Goal: Task Accomplishment & Management: Use online tool/utility

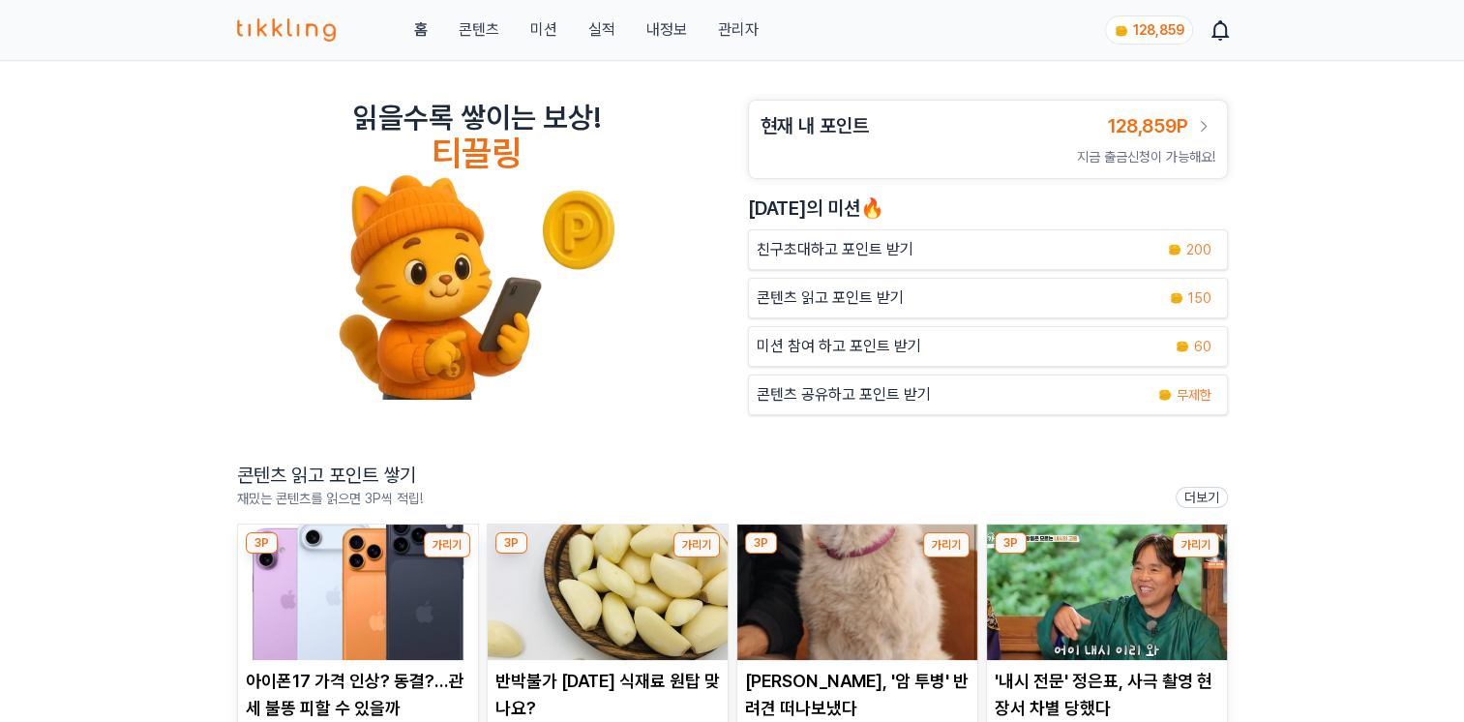
click at [740, 41] on div "홈 콘텐츠 미션 실적 내정보 관리자 128,859" at bounding box center [732, 30] width 991 height 60
click at [719, 21] on link "관리자" at bounding box center [737, 29] width 41 height 23
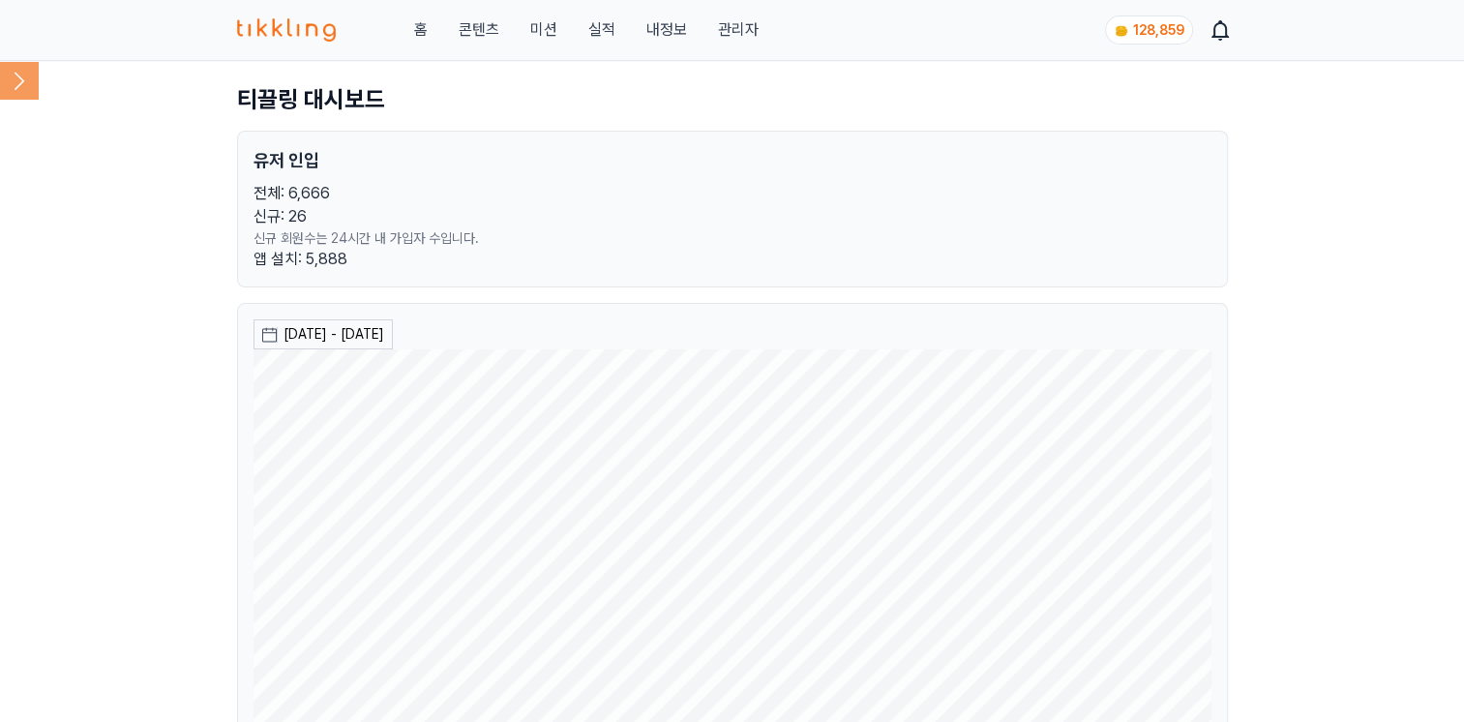
click at [12, 91] on icon at bounding box center [19, 80] width 39 height 39
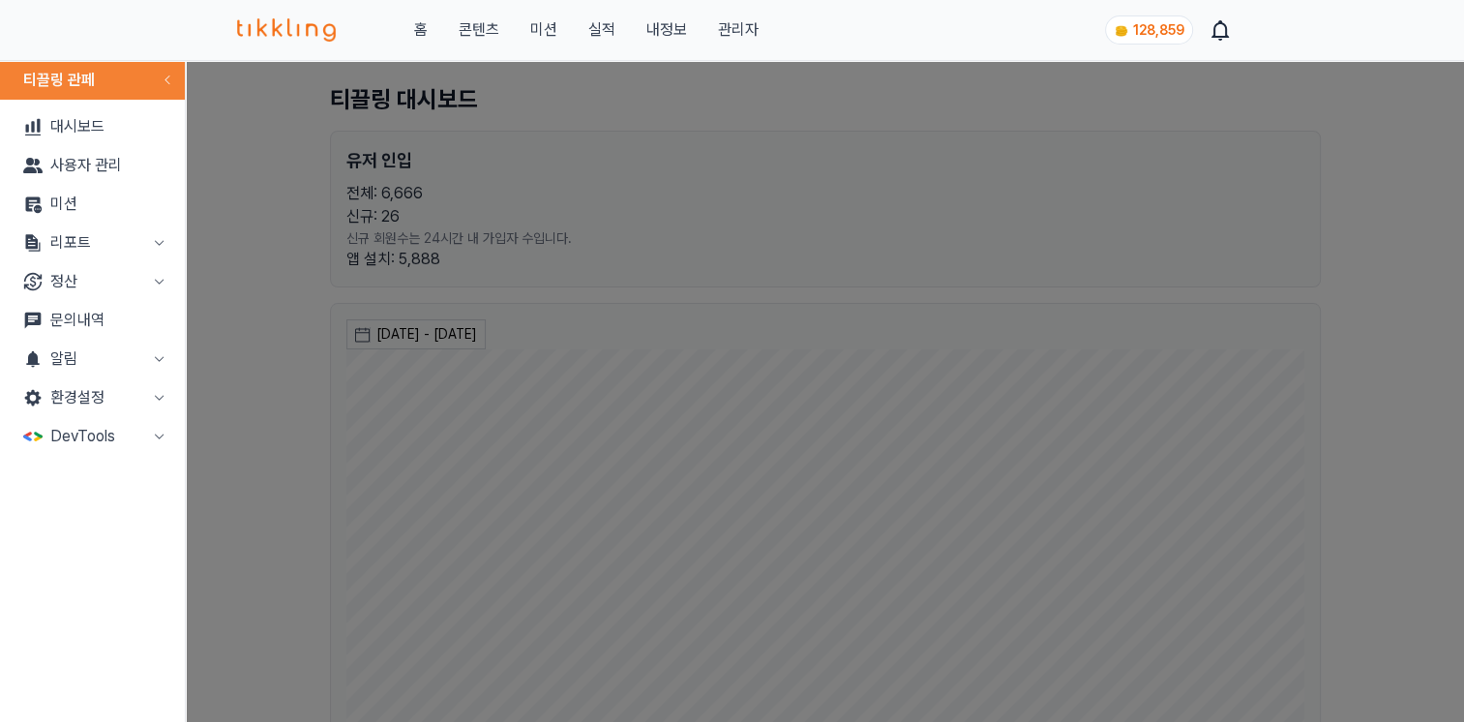
click at [77, 236] on button "리포트" at bounding box center [92, 242] width 169 height 39
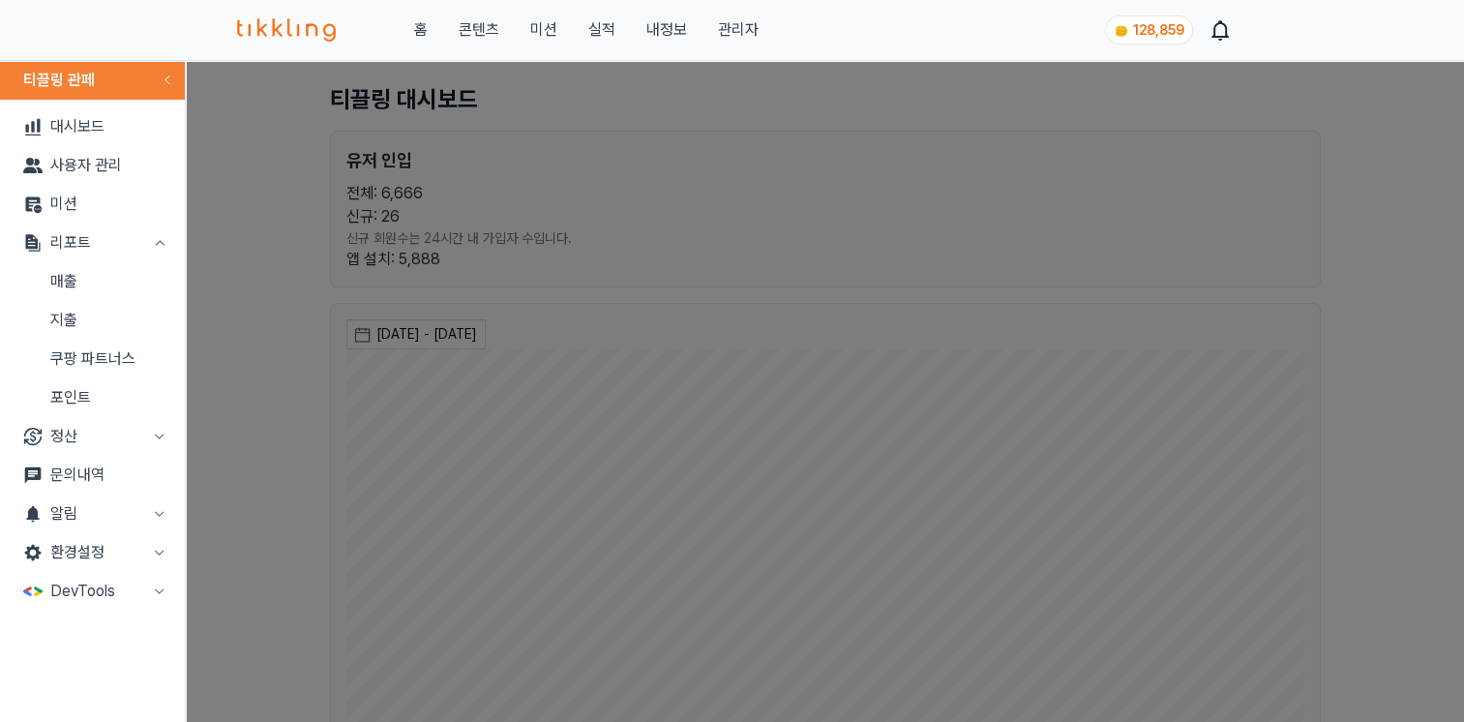
click at [72, 279] on link "매출" at bounding box center [92, 281] width 169 height 39
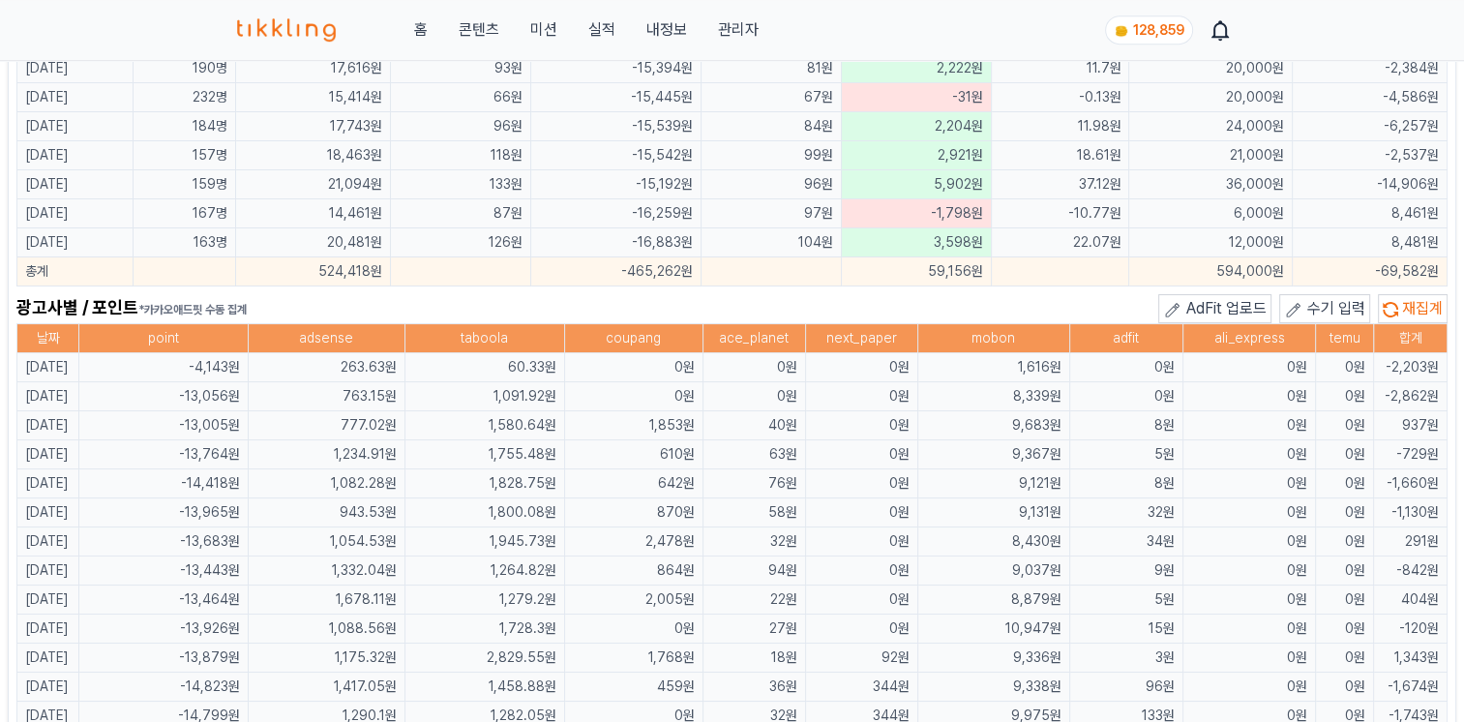
scroll to position [1258, 0]
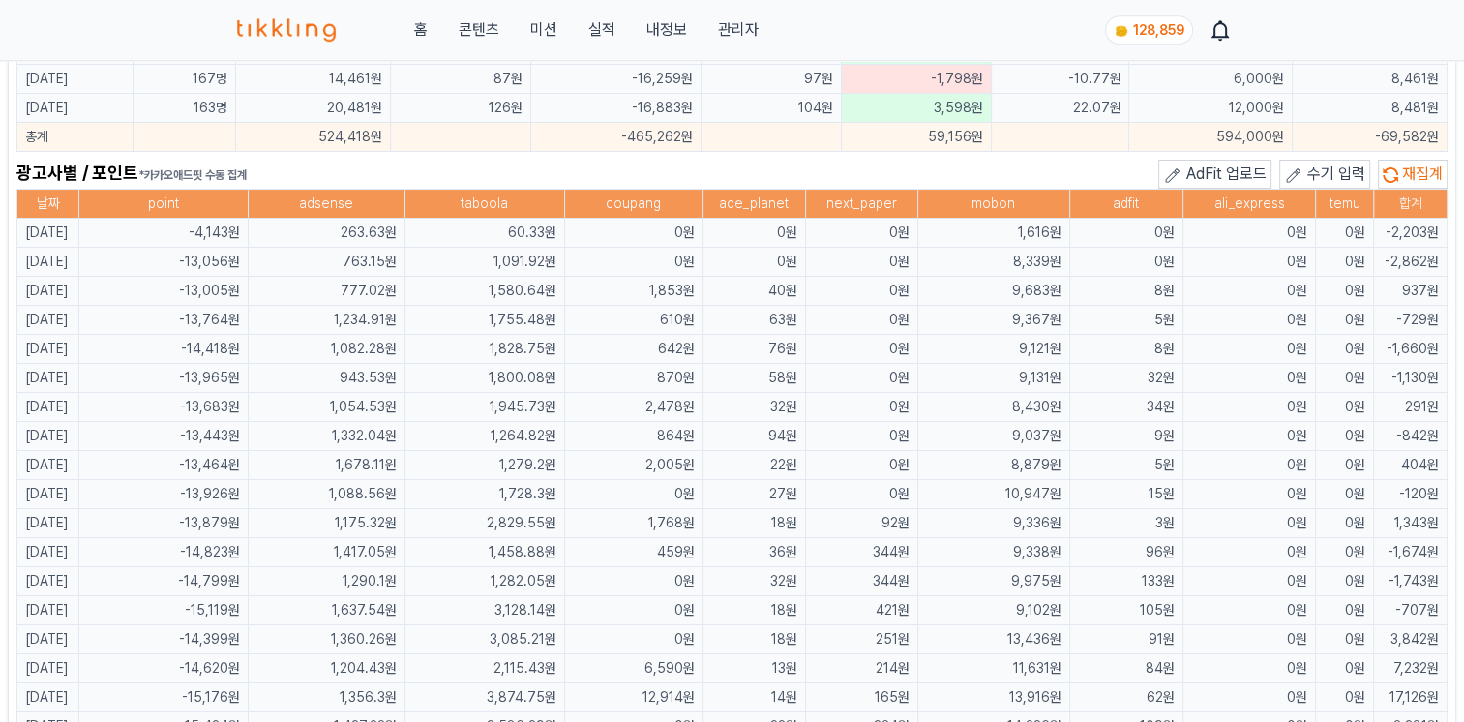
click at [1089, 175] on button "수기 입력" at bounding box center [1324, 174] width 91 height 29
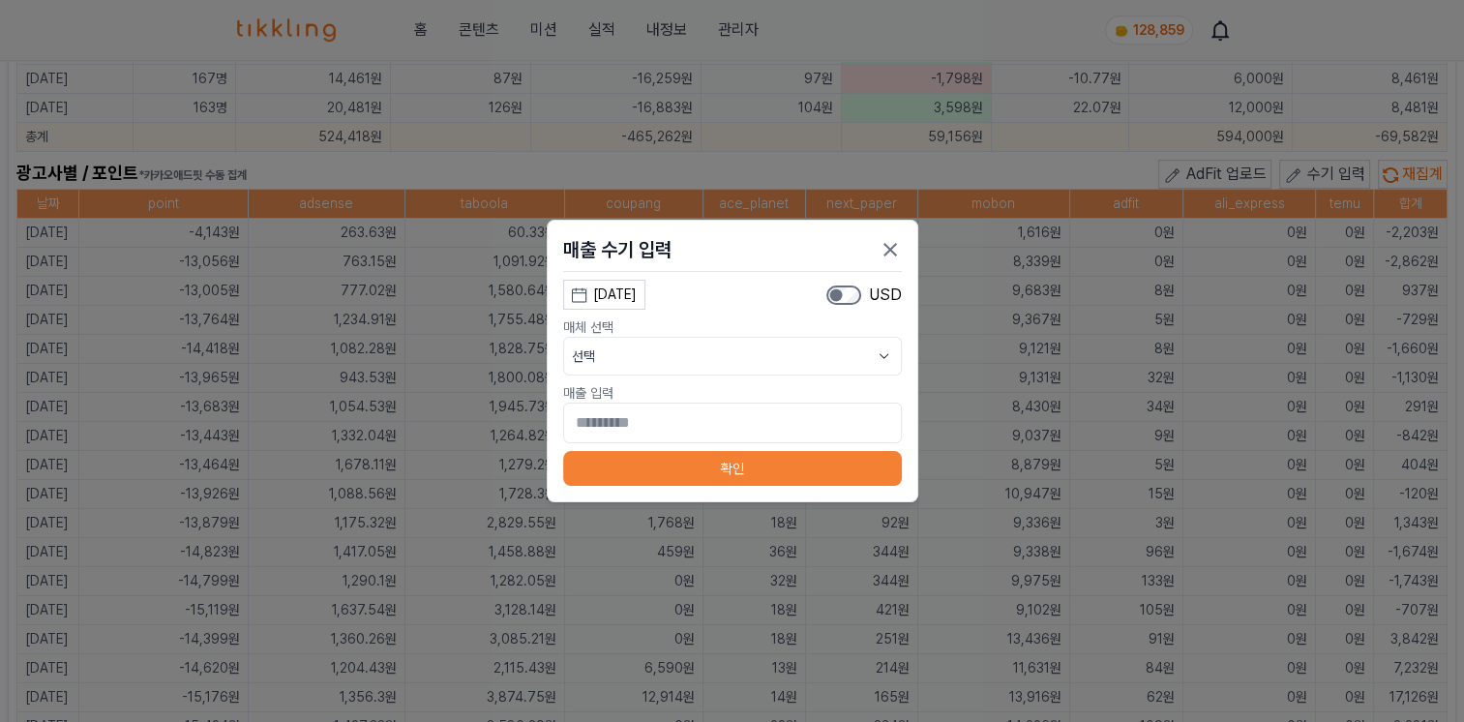
click at [615, 291] on div "[DATE]" at bounding box center [615, 294] width 44 height 20
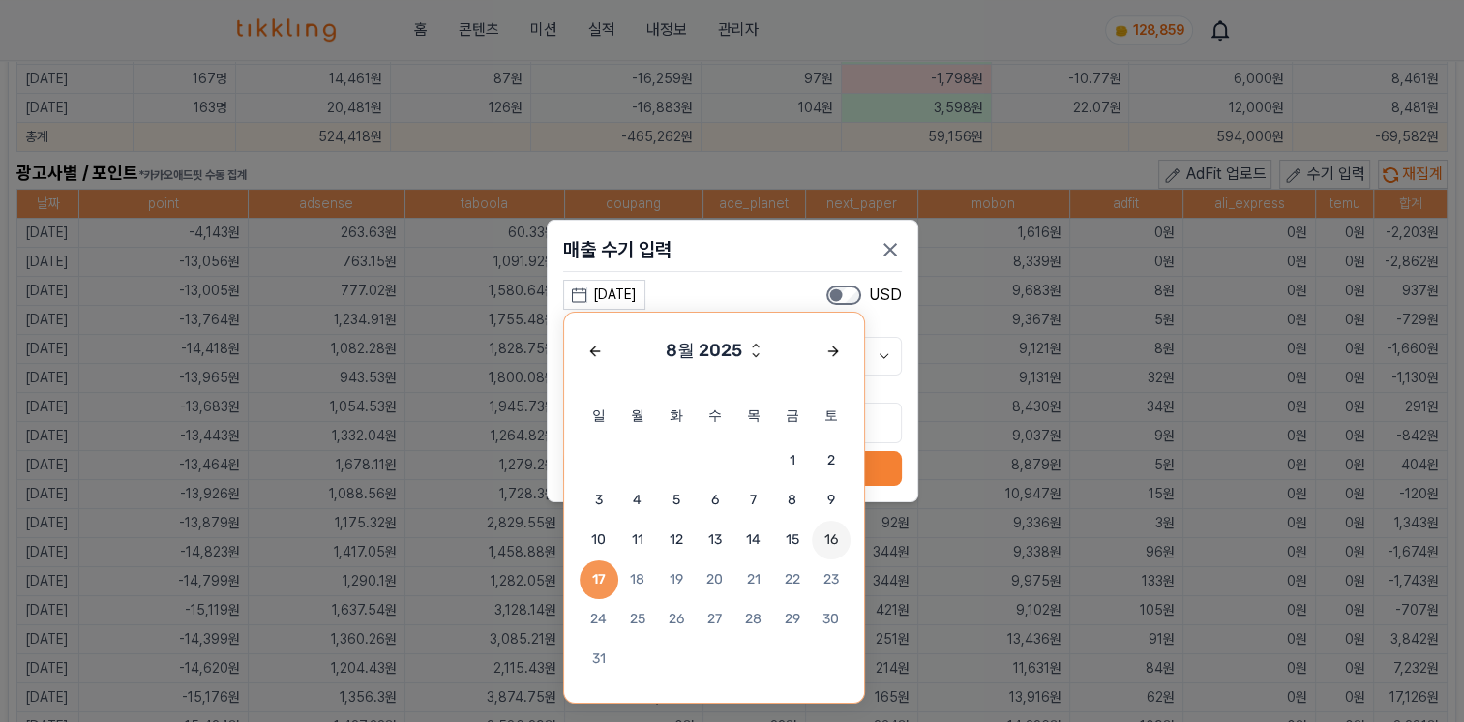
click at [840, 544] on span "16" at bounding box center [831, 540] width 39 height 39
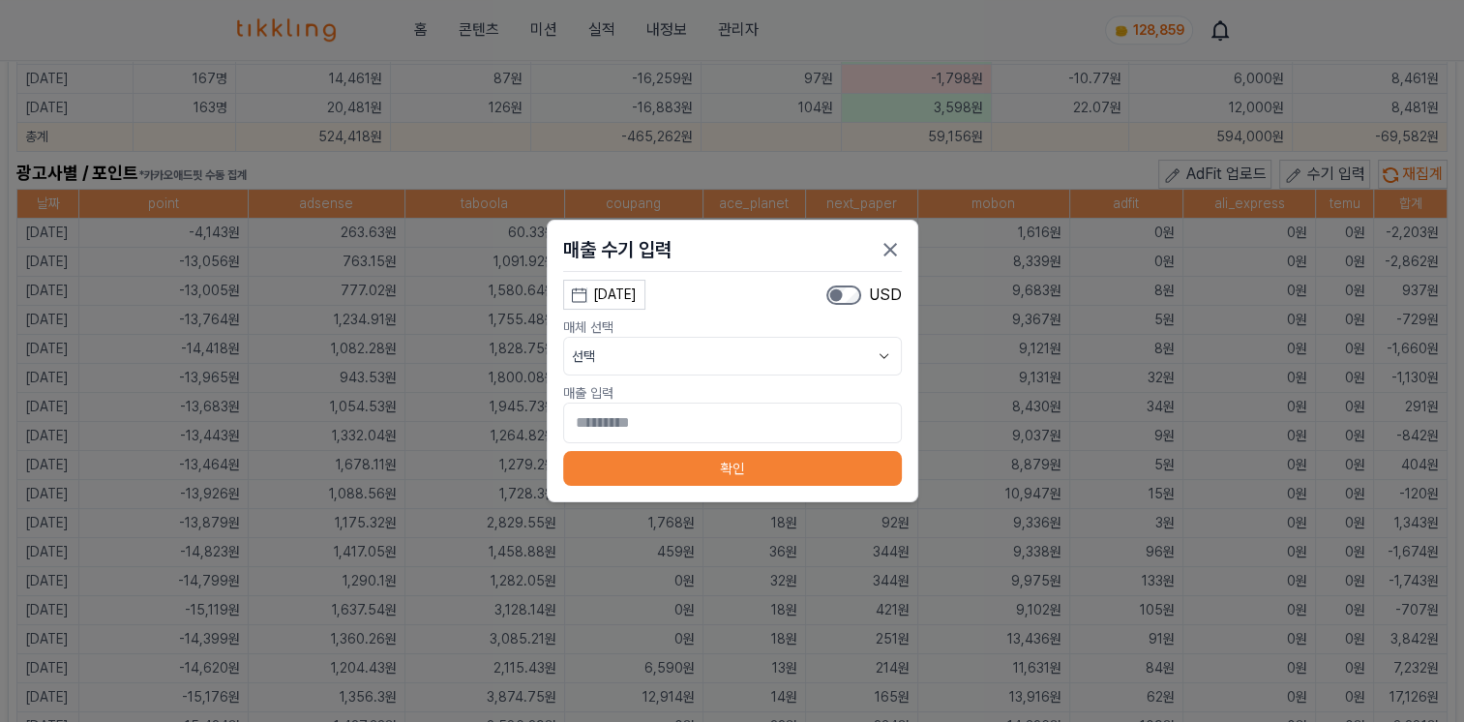
click at [712, 365] on button "선택" at bounding box center [732, 356] width 339 height 39
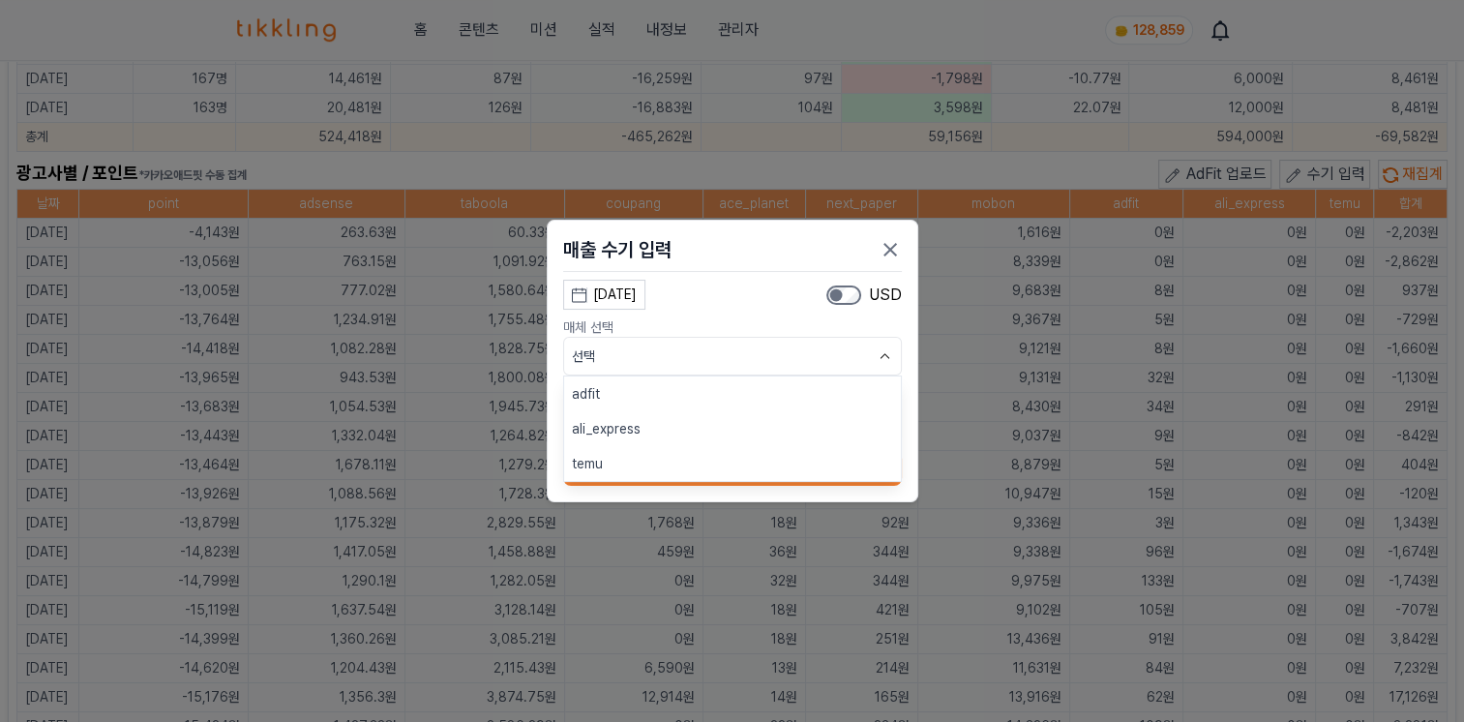
click at [673, 408] on button "adfit" at bounding box center [732, 393] width 337 height 35
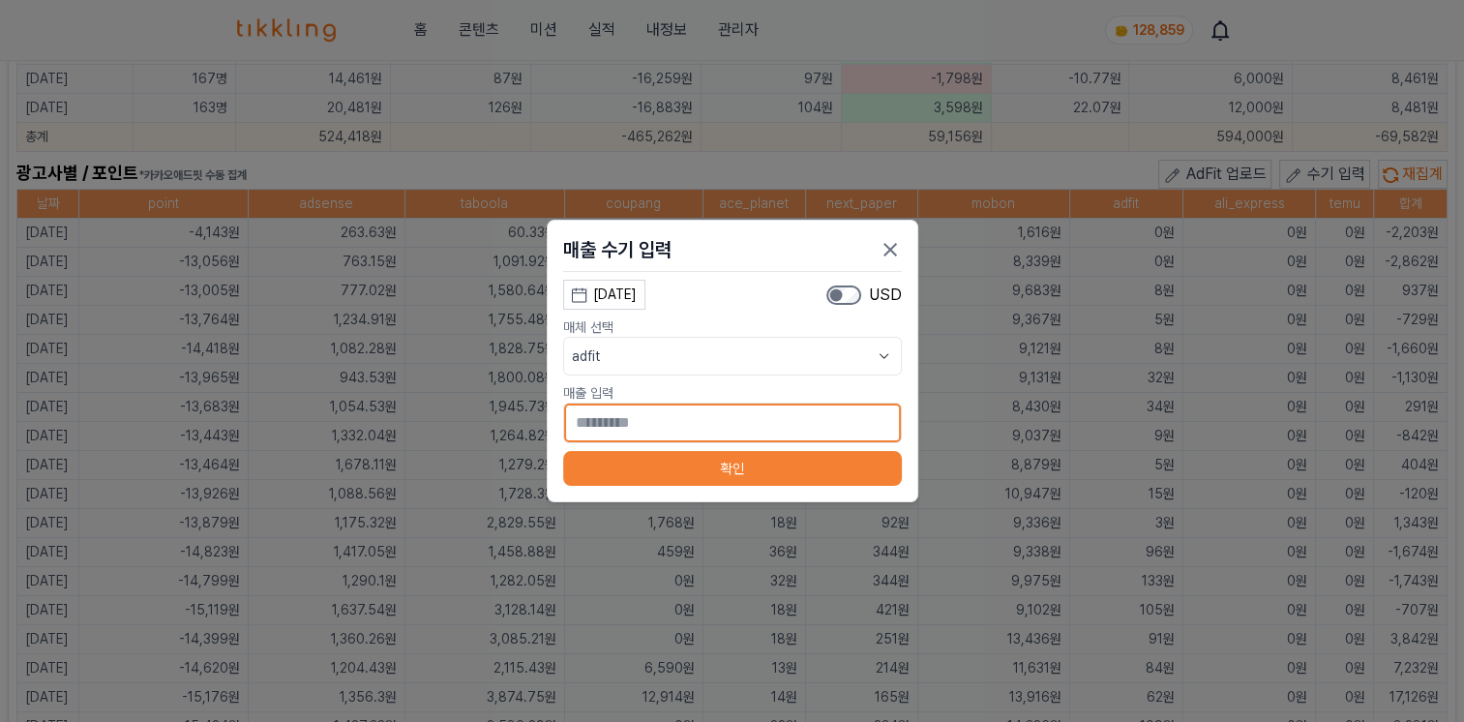
click at [673, 408] on input "*" at bounding box center [732, 422] width 339 height 41
type input "**"
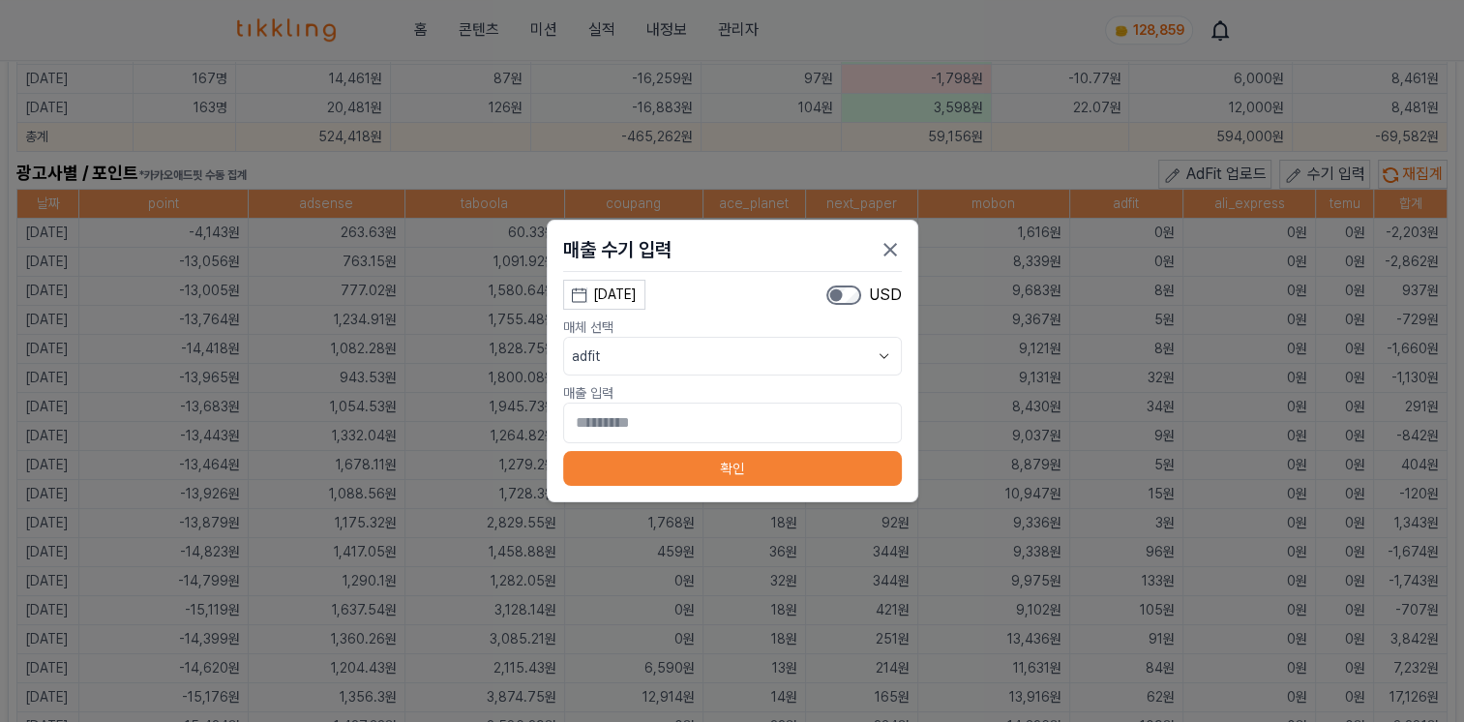
click at [840, 453] on button "확인" at bounding box center [732, 468] width 339 height 35
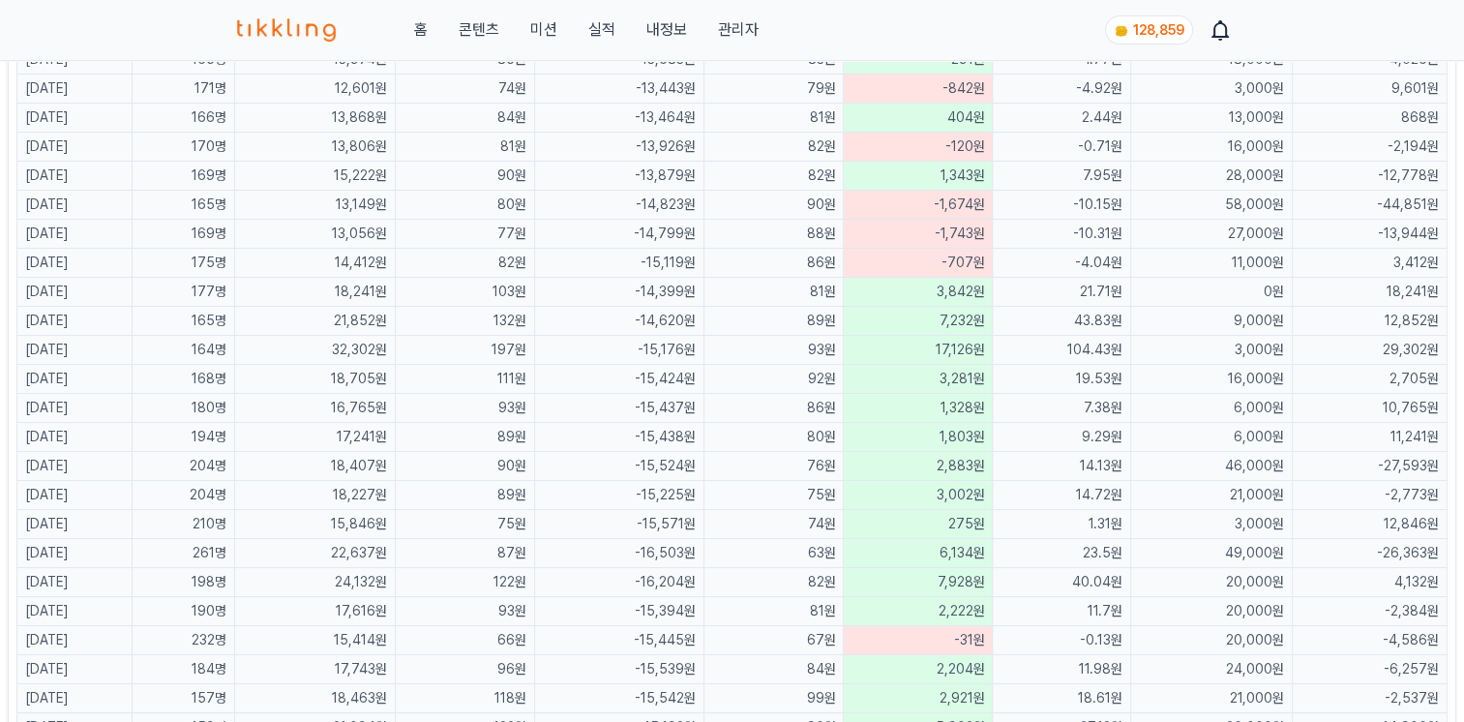
scroll to position [387, 0]
